Goal: Information Seeking & Learning: Learn about a topic

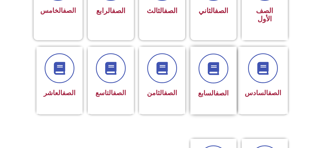
scroll to position [0, 14]
click at [282, 88] on div "الصف السادس" at bounding box center [262, 81] width 50 height 68
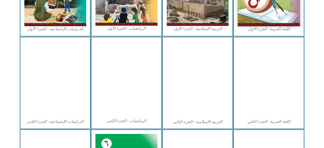
scroll to position [256, 0]
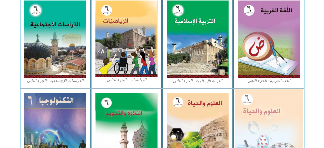
click at [280, 124] on img at bounding box center [269, 130] width 68 height 83
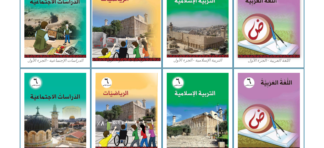
scroll to position [180, 0]
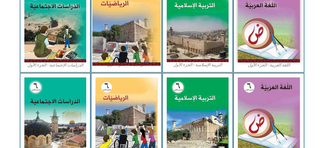
click at [128, 24] on img at bounding box center [126, 23] width 68 height 85
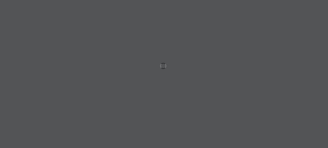
scroll to position [0, 14]
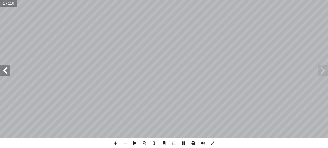
click at [1, 74] on span at bounding box center [5, 70] width 10 height 10
click at [1, 75] on span at bounding box center [5, 70] width 10 height 10
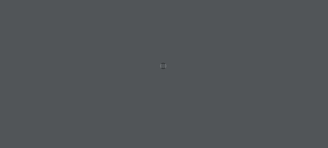
scroll to position [0, 14]
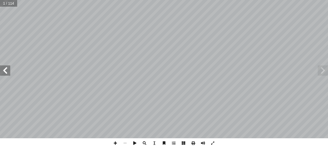
drag, startPoint x: 4, startPoint y: 67, endPoint x: 1, endPoint y: 65, distance: 3.8
click at [2, 66] on span at bounding box center [5, 70] width 10 height 10
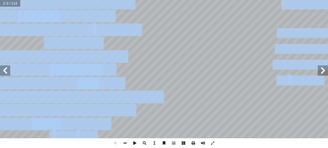
click at [0, 71] on span at bounding box center [5, 70] width 10 height 10
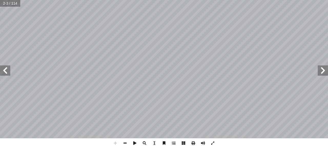
click at [1, 71] on span at bounding box center [5, 70] width 10 height 10
click at [0, 71] on span at bounding box center [5, 70] width 10 height 10
click at [2, 71] on span at bounding box center [5, 70] width 10 height 10
click at [3, 71] on span at bounding box center [5, 70] width 10 height 10
click at [3, 70] on span at bounding box center [5, 70] width 10 height 10
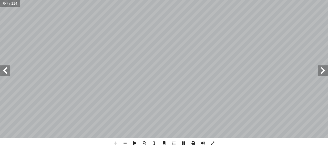
click at [3, 70] on span at bounding box center [5, 70] width 10 height 10
click at [124, 140] on span at bounding box center [125, 143] width 10 height 10
click at [123, 137] on div "قـــررت وزارة التربيـــة والتعليـــم فـــي دولــــة فلســـطين [DATE] / ٢٠١٧ من …" at bounding box center [164, 74] width 328 height 148
click at [3, 70] on span at bounding box center [5, 70] width 10 height 10
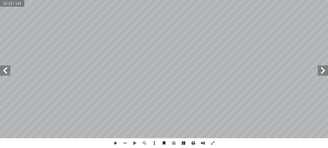
click at [3, 70] on span at bounding box center [5, 70] width 10 height 10
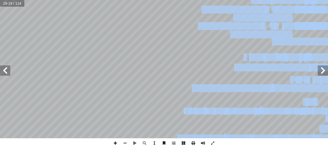
click at [328, 71] on span at bounding box center [323, 70] width 10 height 10
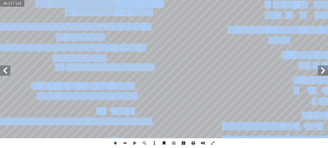
click at [125, 141] on span at bounding box center [125, 143] width 10 height 10
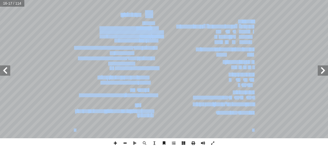
click at [125, 141] on span at bounding box center [125, 143] width 10 height 10
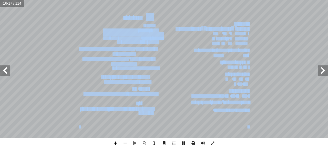
click at [115, 138] on span at bounding box center [116, 143] width 10 height 10
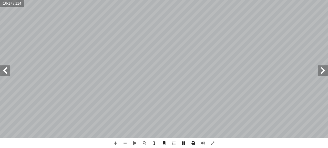
click at [218, 147] on div "١٢ ئل: � رين ومس � تم تي: أ ا الخاطئة فيما ي ِ الجملة َ مام أ ا ) ( َ شارة إ ا …" at bounding box center [164, 74] width 328 height 148
